Goal: Information Seeking & Learning: Learn about a topic

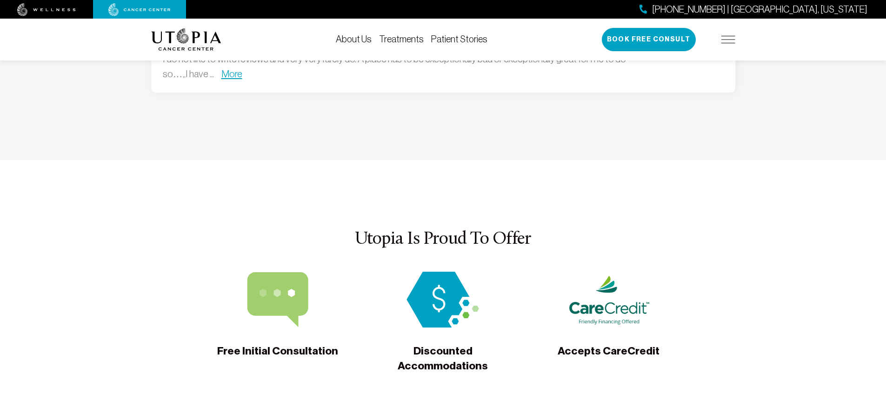
scroll to position [2596, 0]
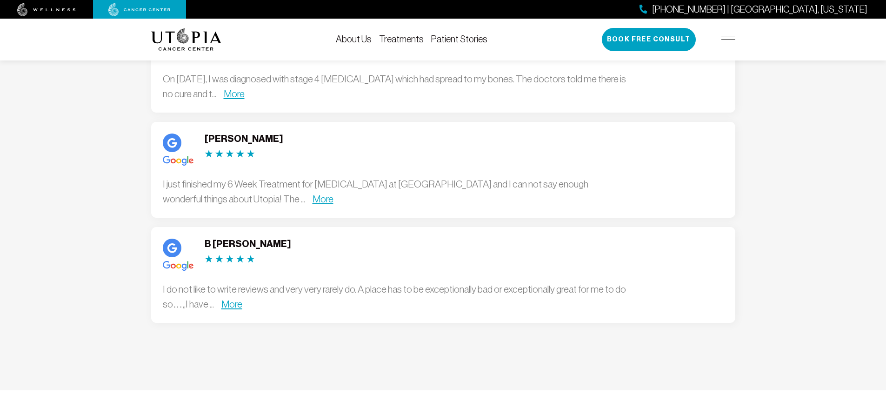
click at [238, 299] on link "More" at bounding box center [231, 304] width 21 height 11
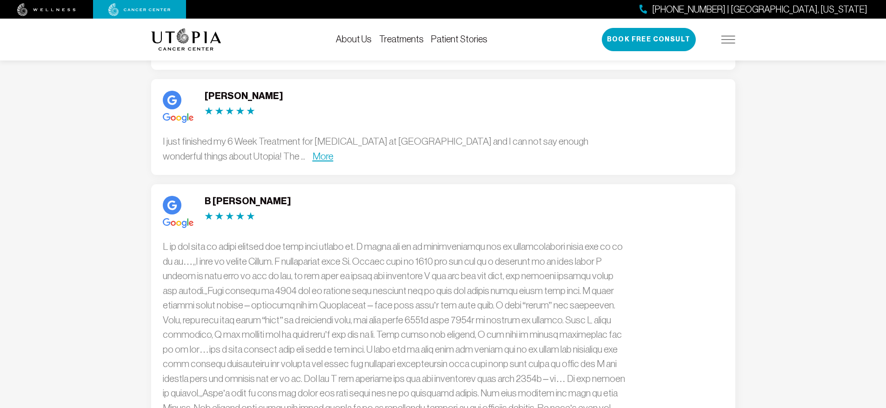
scroll to position [2646, 0]
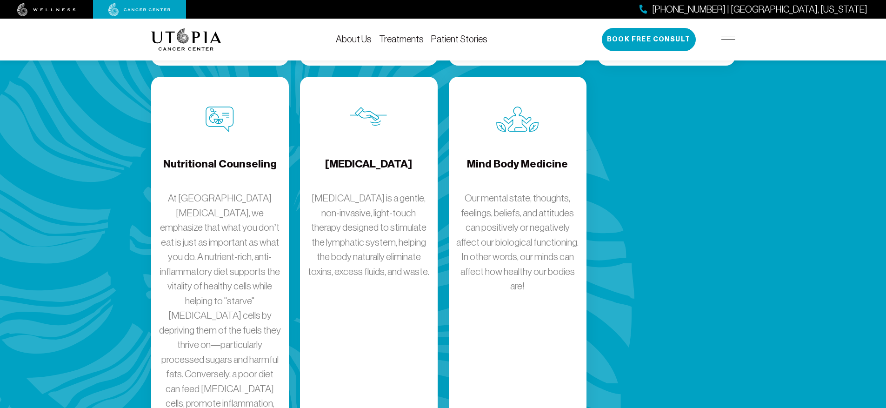
click at [388, 270] on div "[MEDICAL_DATA] [MEDICAL_DATA] is a gentle, non-invasive, light-touch therapy de…" at bounding box center [369, 266] width 138 height 378
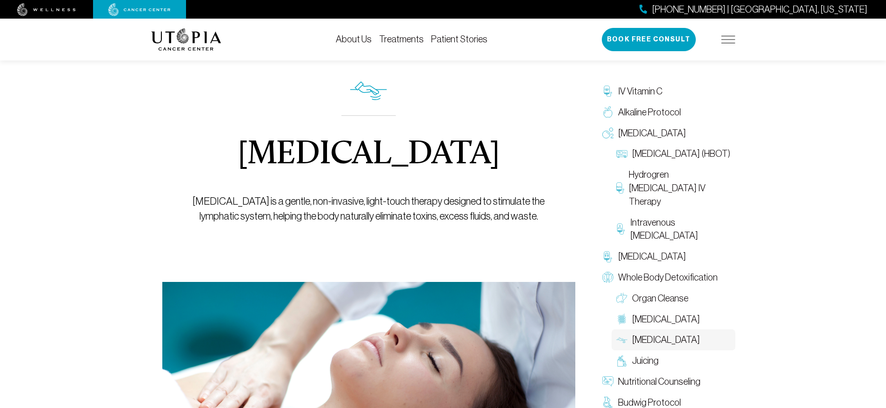
scroll to position [43, 0]
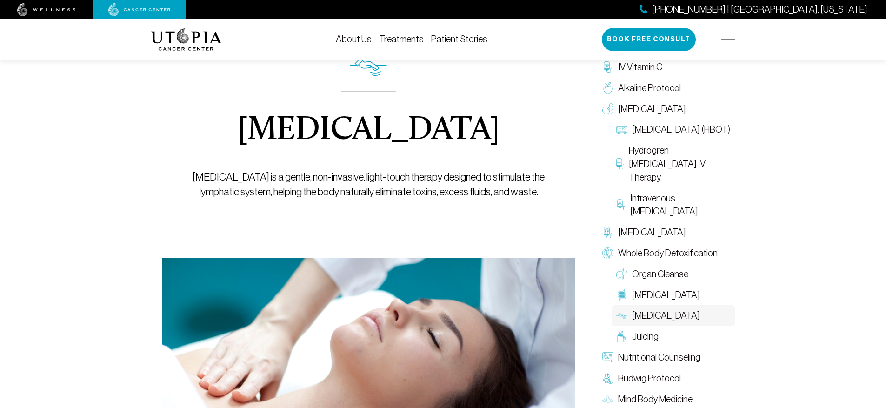
click at [733, 40] on img at bounding box center [729, 39] width 14 height 7
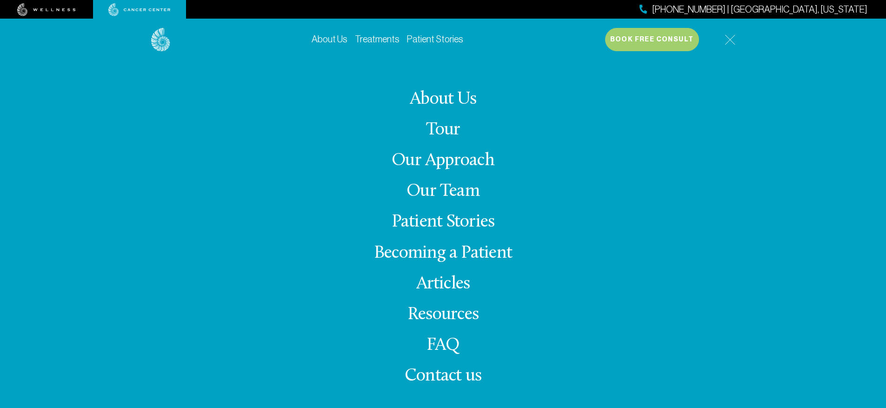
scroll to position [48, 0]
click at [148, 9] on img at bounding box center [139, 9] width 62 height 13
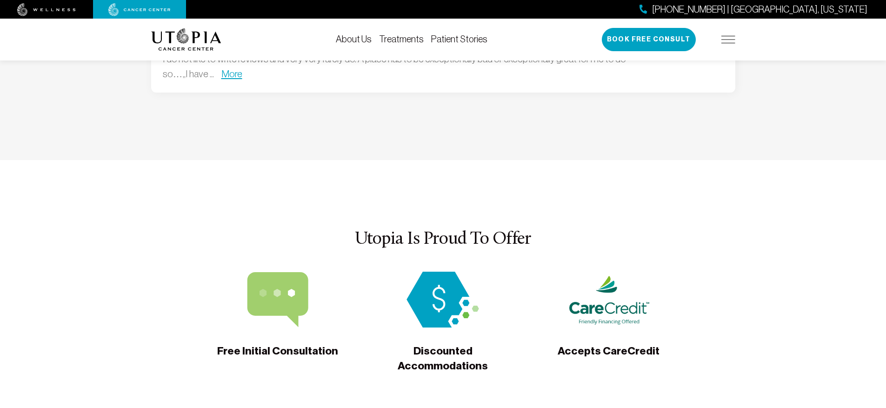
scroll to position [2596, 0]
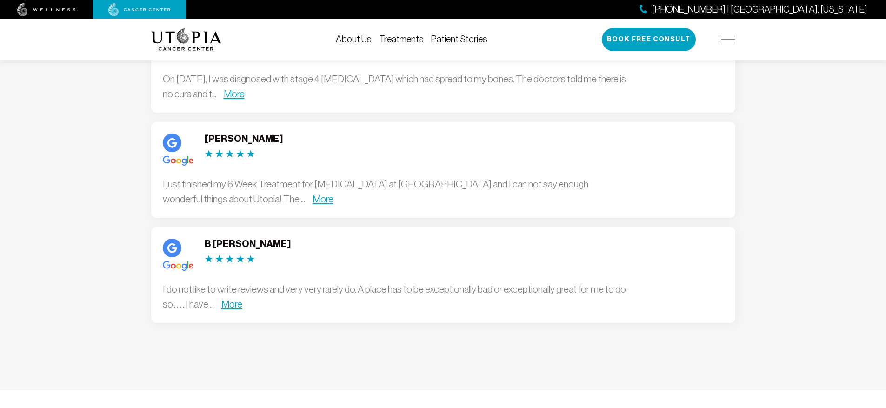
click at [237, 299] on link "More" at bounding box center [231, 304] width 21 height 11
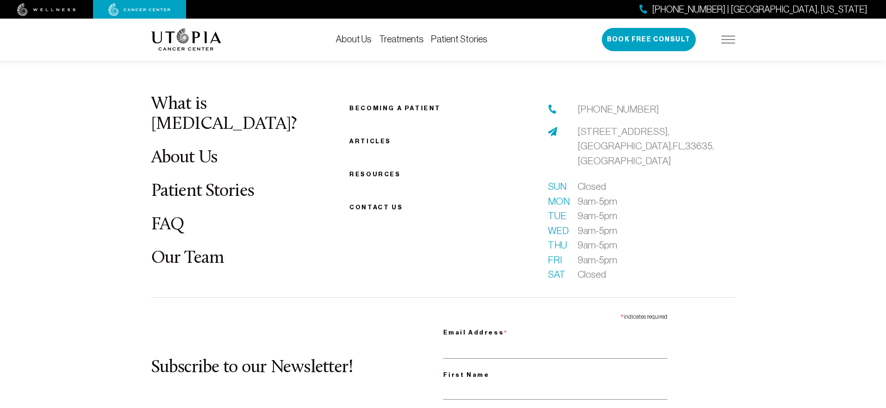
scroll to position [4060, 0]
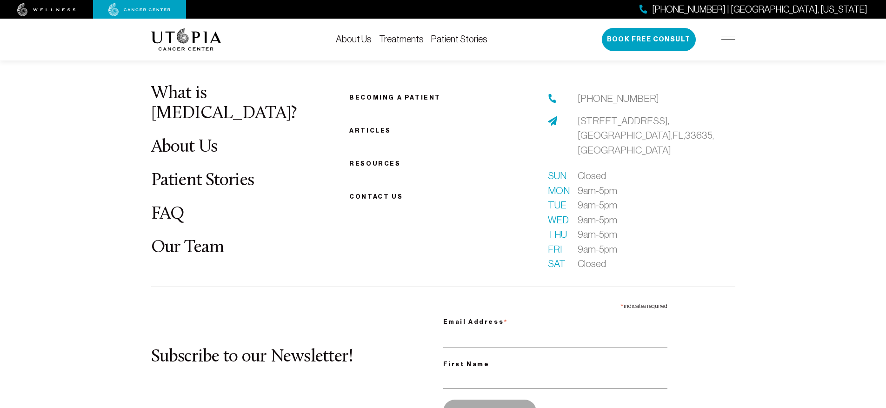
click at [730, 39] on img at bounding box center [729, 39] width 14 height 7
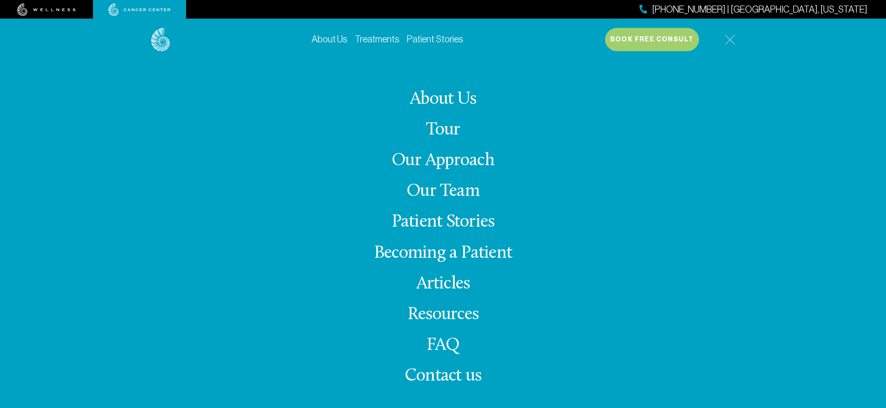
scroll to position [2207, 0]
